Goal: Task Accomplishment & Management: Use online tool/utility

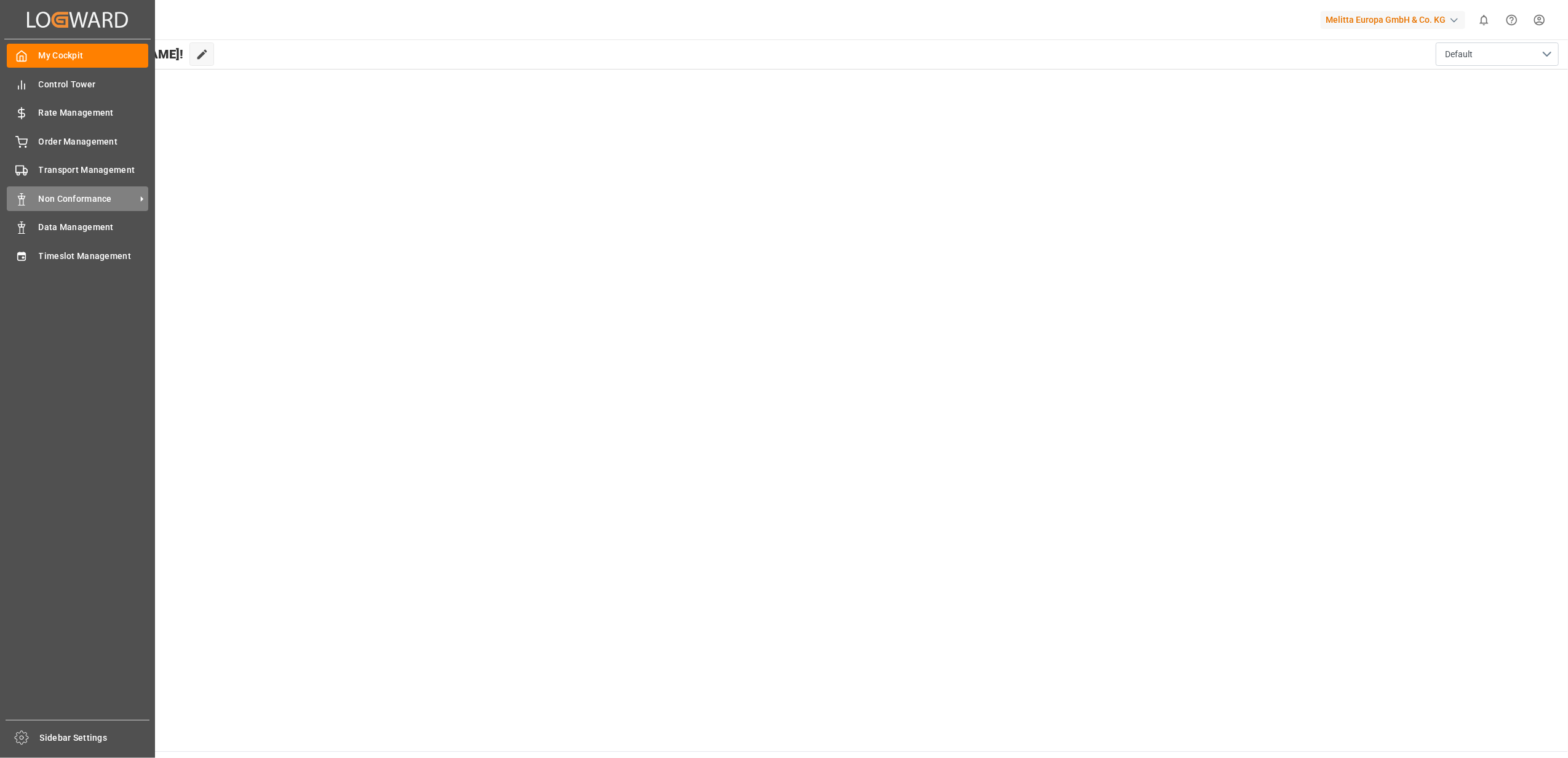
click at [89, 197] on span "Non Conformance" at bounding box center [87, 198] width 97 height 13
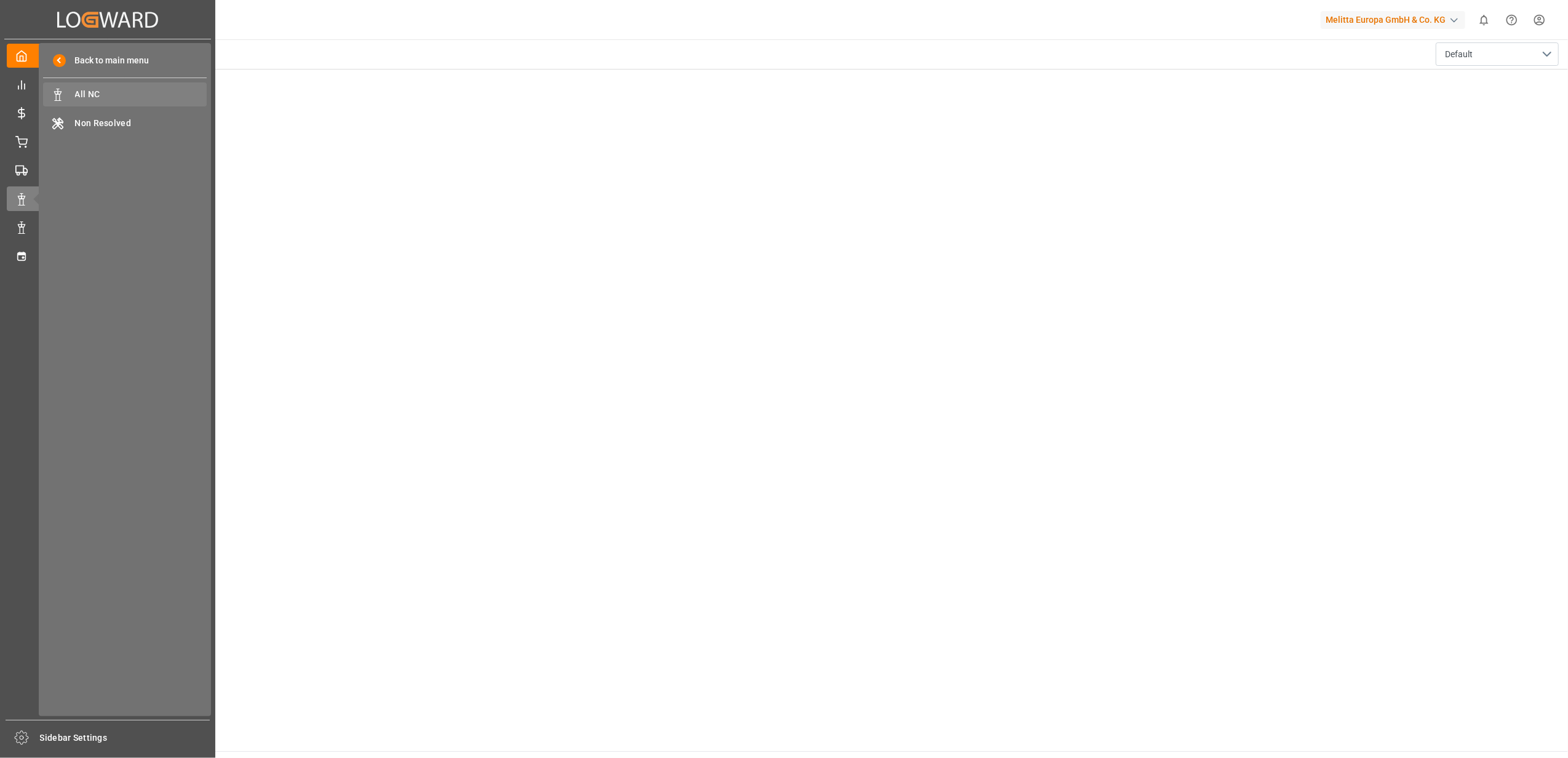
click at [129, 99] on span "All NC" at bounding box center [141, 94] width 132 height 13
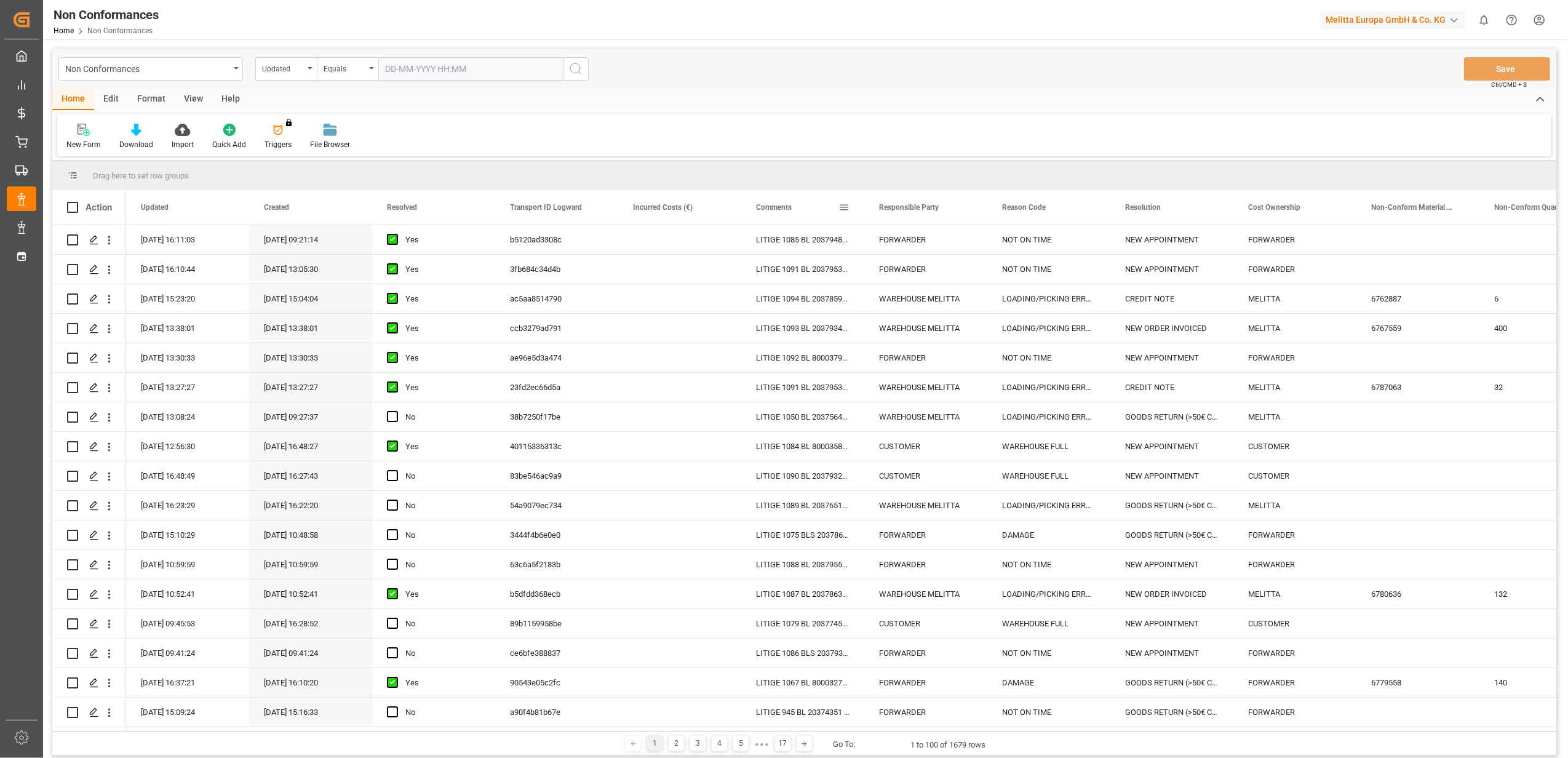
click at [846, 202] on span at bounding box center [844, 207] width 11 height 11
click at [903, 209] on span "filter" at bounding box center [901, 209] width 11 height 11
click at [956, 242] on span "Filtering operator" at bounding box center [954, 242] width 11 height 11
click at [885, 305] on span "Fuzzy search" at bounding box center [865, 302] width 45 height 9
click at [888, 273] on input "Filter Value" at bounding box center [901, 273] width 120 height 24
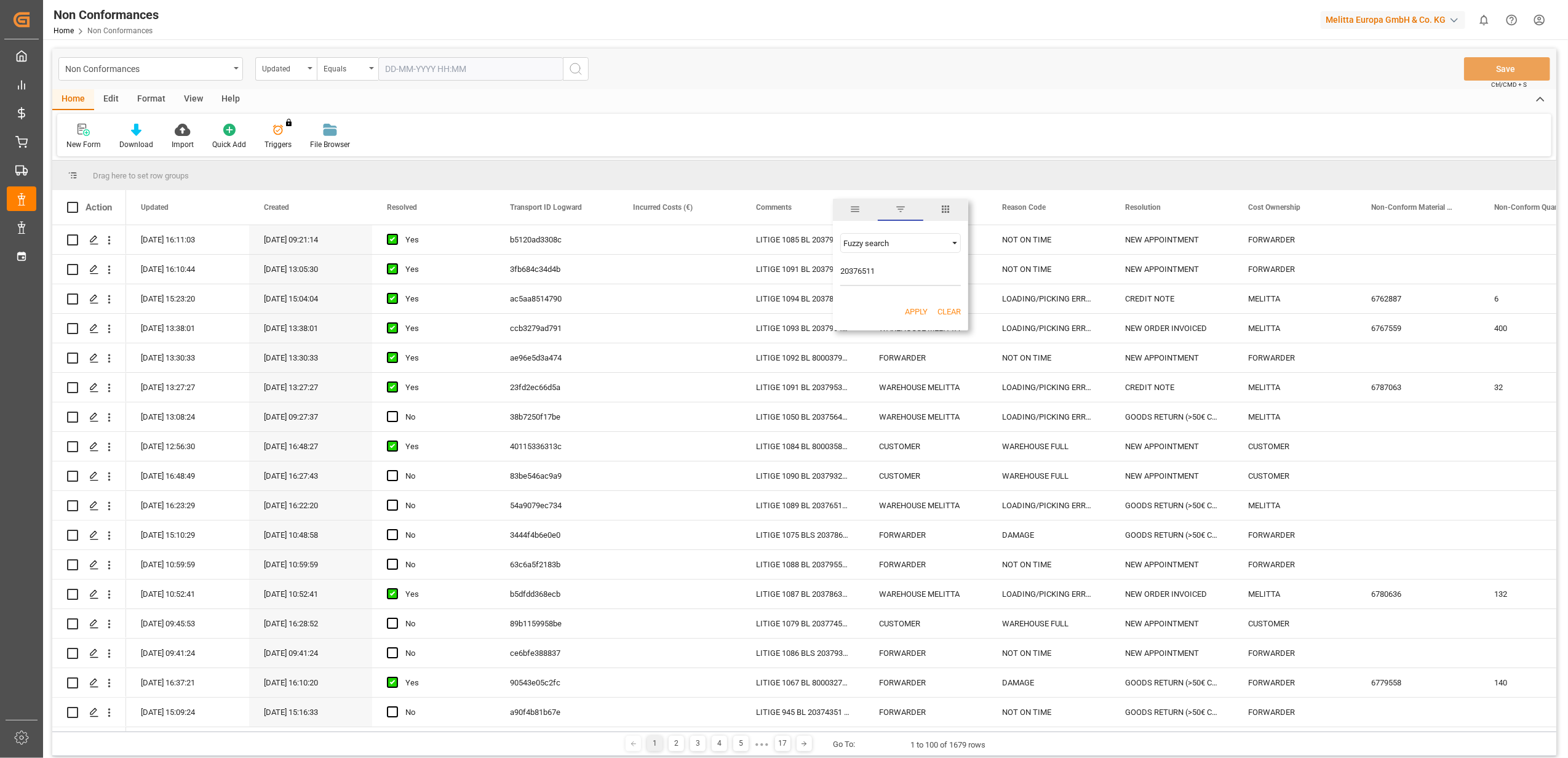
type input "20376511"
drag, startPoint x: 923, startPoint y: 313, endPoint x: 946, endPoint y: 360, distance: 52.3
click at [923, 321] on div "Apply Clear" at bounding box center [901, 312] width 135 height 32
click at [923, 314] on button "Apply" at bounding box center [916, 312] width 23 height 13
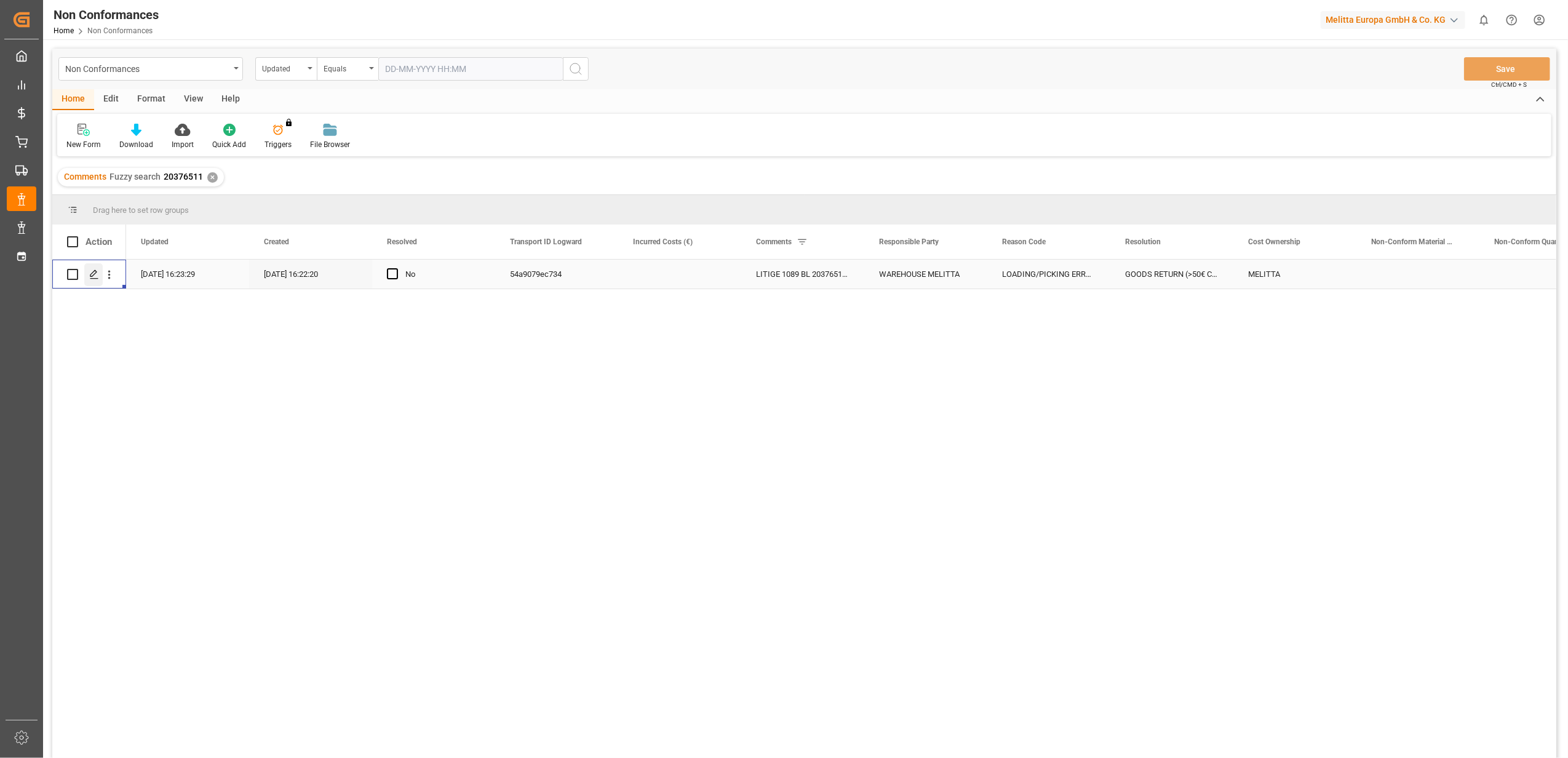
click at [89, 281] on div "Press SPACE to select this row." at bounding box center [94, 274] width 18 height 23
